Goal: Task Accomplishment & Management: Use online tool/utility

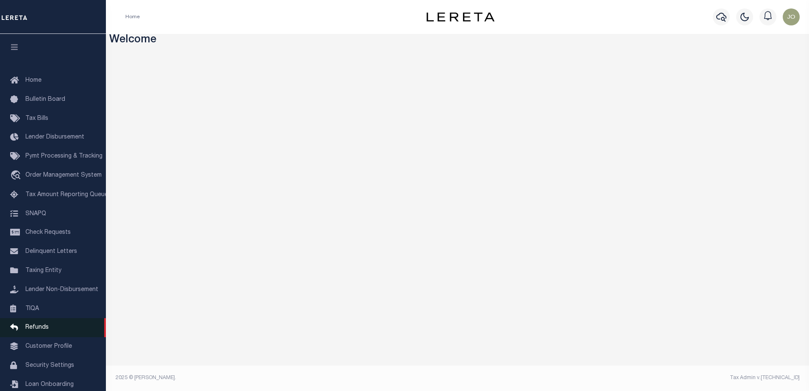
click at [33, 330] on span "Refunds" at bounding box center [36, 327] width 23 height 6
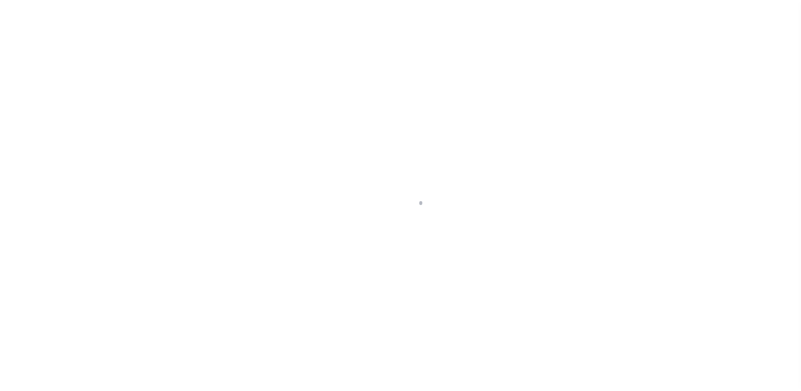
scroll to position [22, 0]
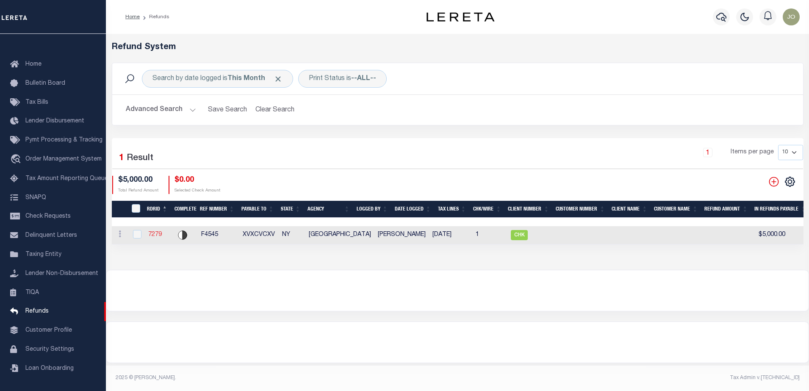
click at [151, 233] on link "7279" at bounding box center [155, 235] width 14 height 6
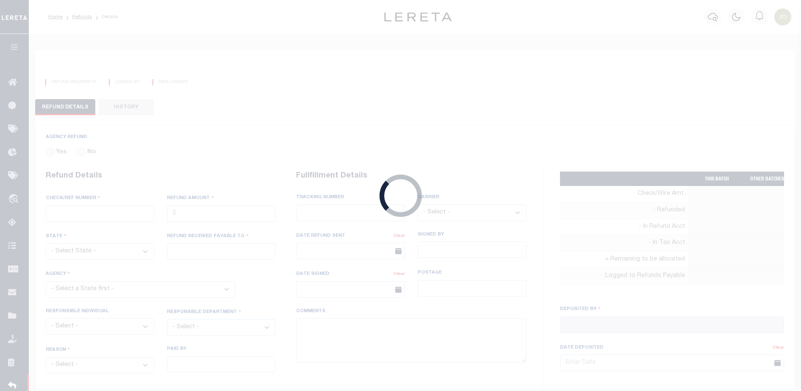
radio input "true"
type input "F4545"
type input "$5,000"
select select "NY"
type input "XVXCVCXV"
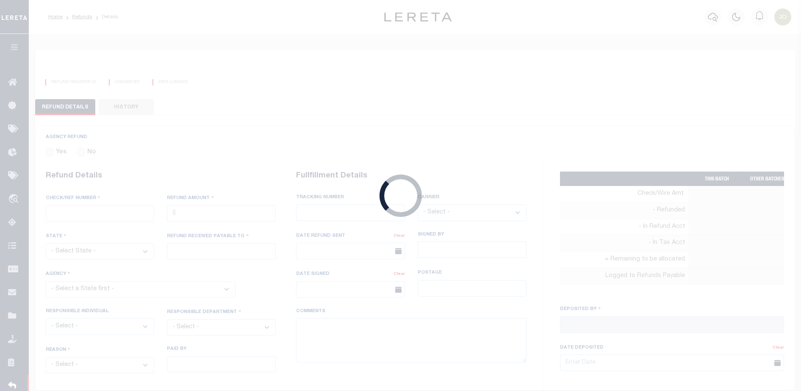
select select
type input "Joel Larios"
type input "08/12/2025"
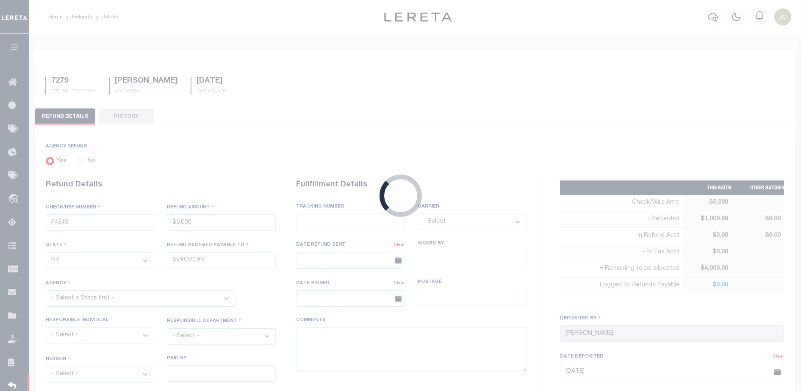
select select "3602519001"
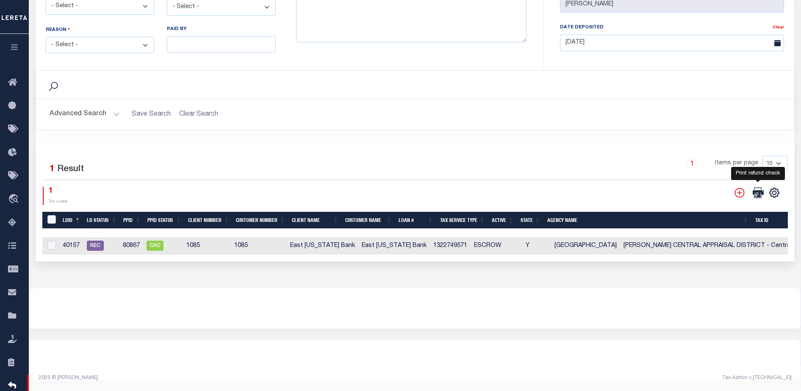
click at [757, 187] on icon at bounding box center [758, 192] width 11 height 11
